Goal: Task Accomplishment & Management: Complete application form

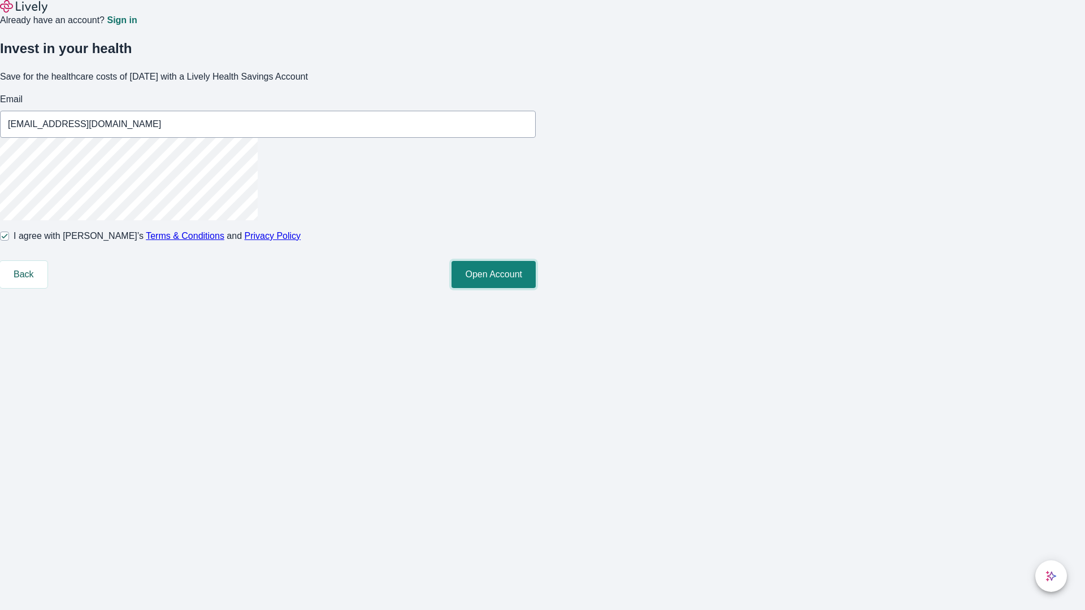
click at [536, 288] on button "Open Account" at bounding box center [494, 274] width 84 height 27
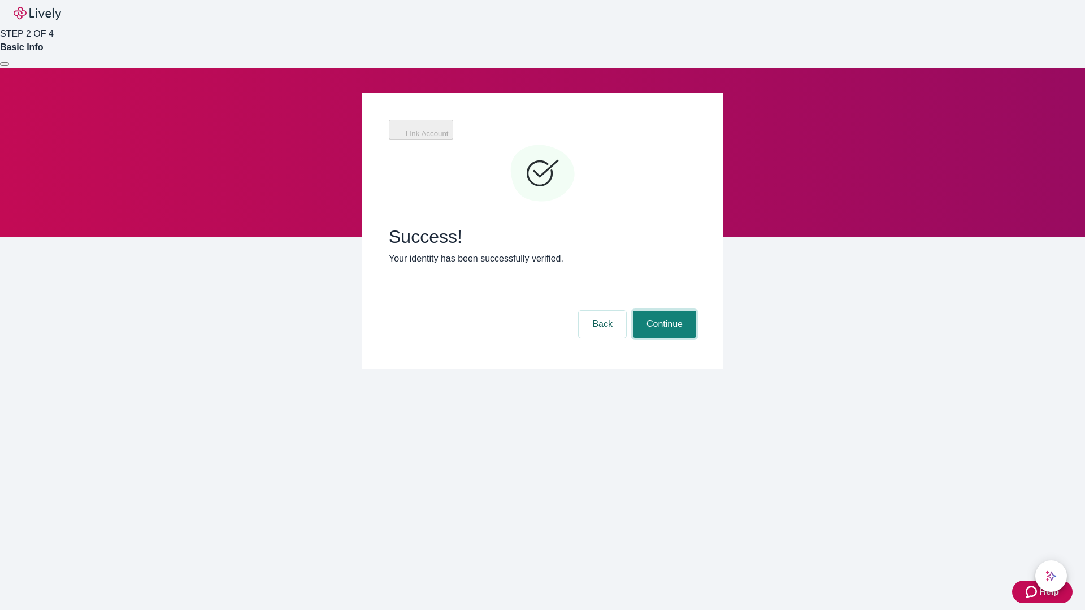
click at [663, 311] on button "Continue" at bounding box center [664, 324] width 63 height 27
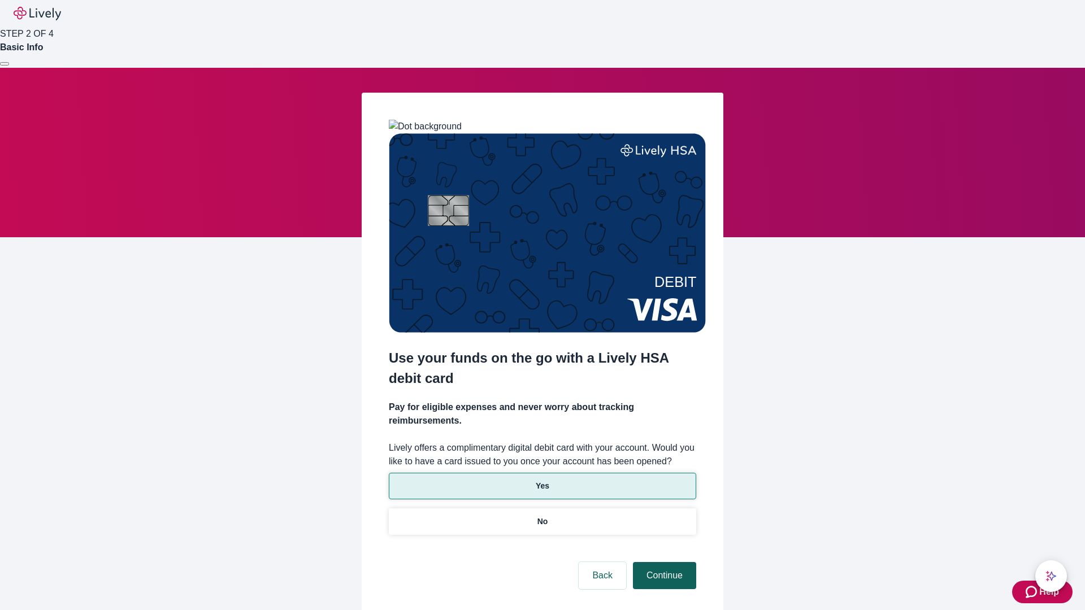
click at [542, 516] on p "No" at bounding box center [542, 522] width 11 height 12
click at [663, 562] on button "Continue" at bounding box center [664, 575] width 63 height 27
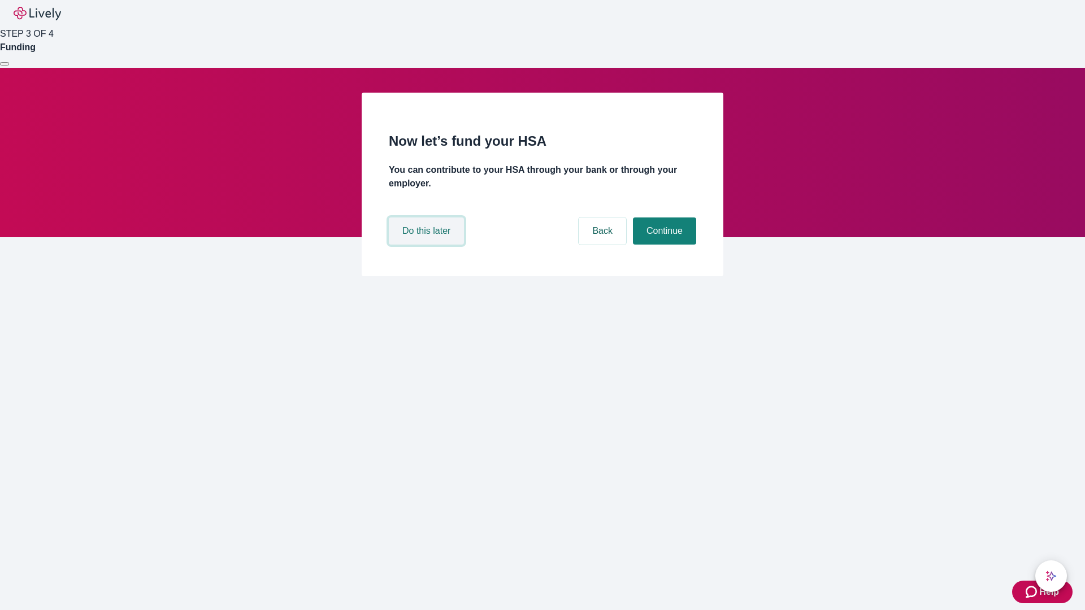
click at [428, 245] on button "Do this later" at bounding box center [426, 231] width 75 height 27
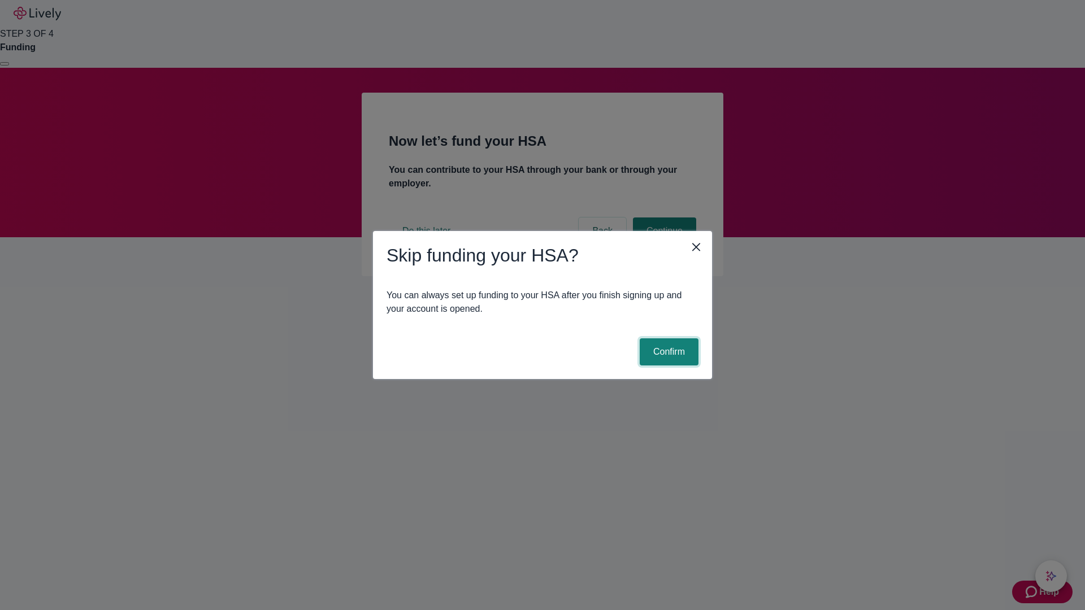
click at [667, 352] on button "Confirm" at bounding box center [669, 352] width 59 height 27
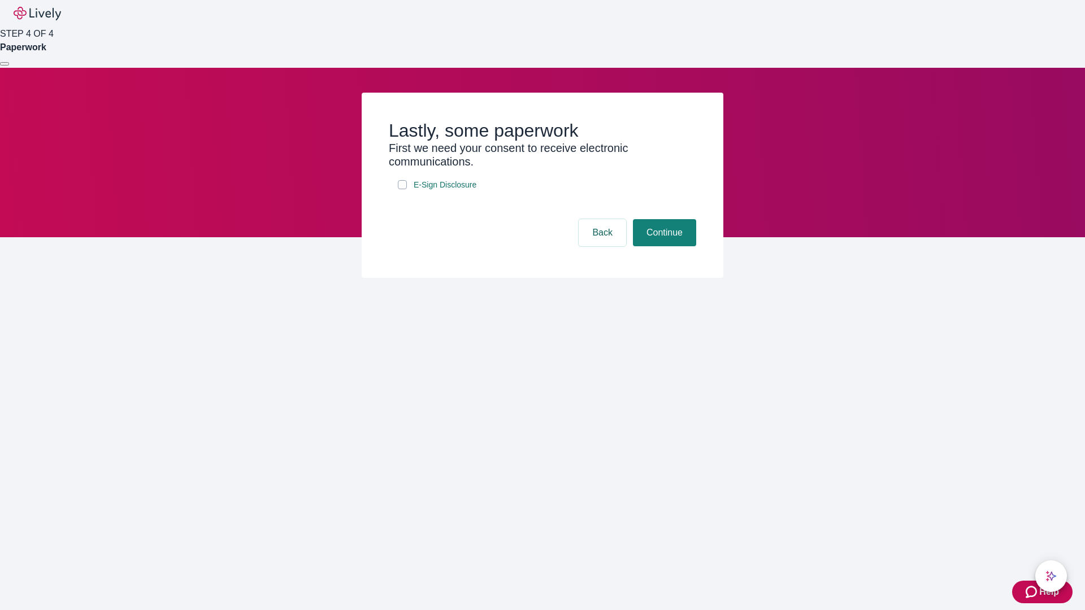
click at [402, 189] on input "E-Sign Disclosure" at bounding box center [402, 184] width 9 height 9
checkbox input "true"
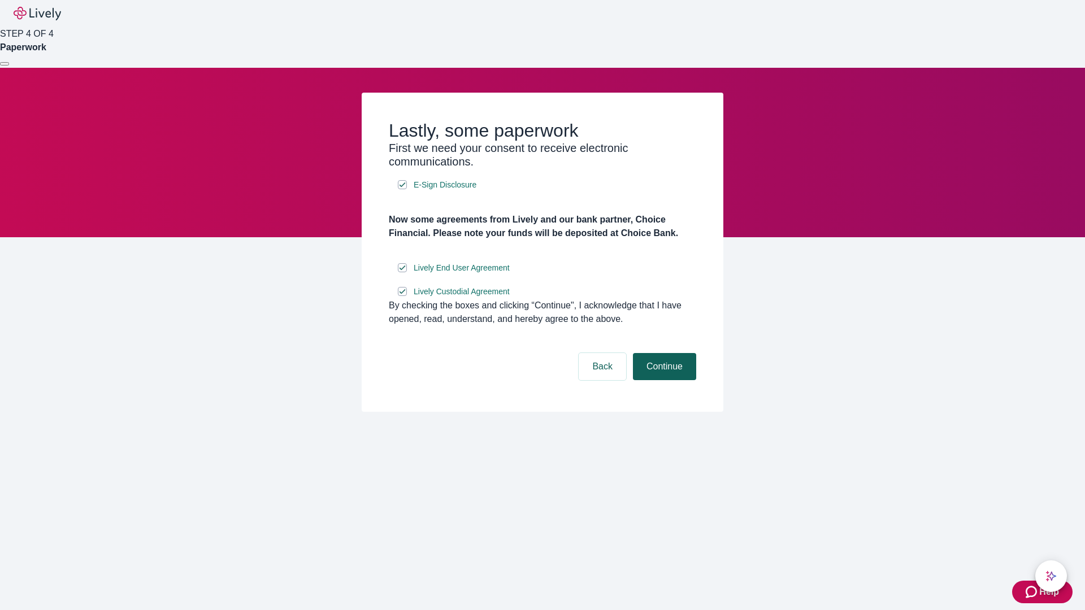
click at [663, 380] on button "Continue" at bounding box center [664, 366] width 63 height 27
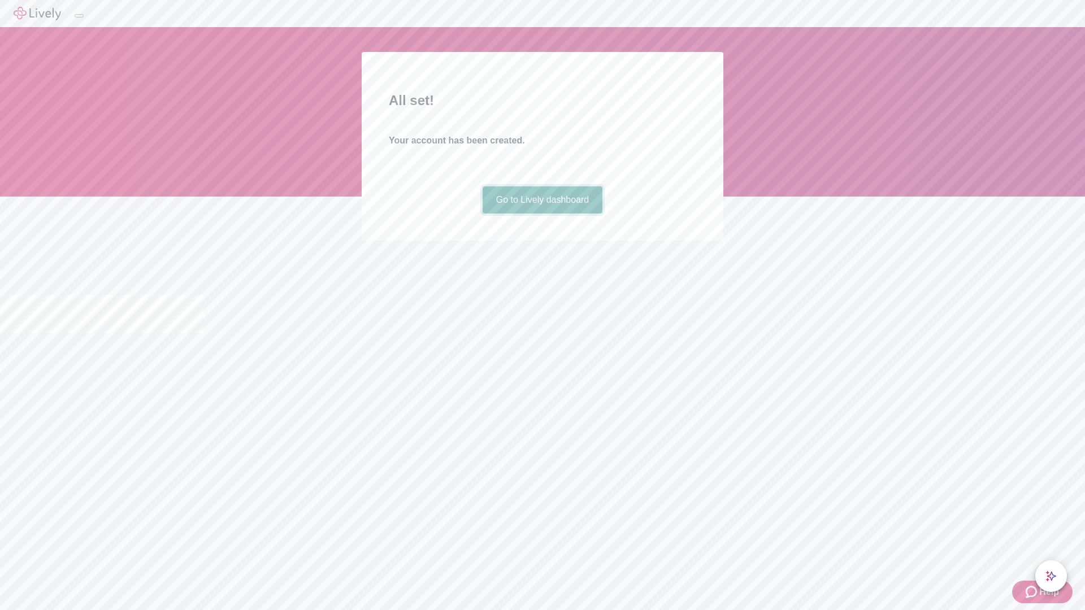
click at [542, 214] on link "Go to Lively dashboard" at bounding box center [543, 200] width 120 height 27
